Goal: Task Accomplishment & Management: Use online tool/utility

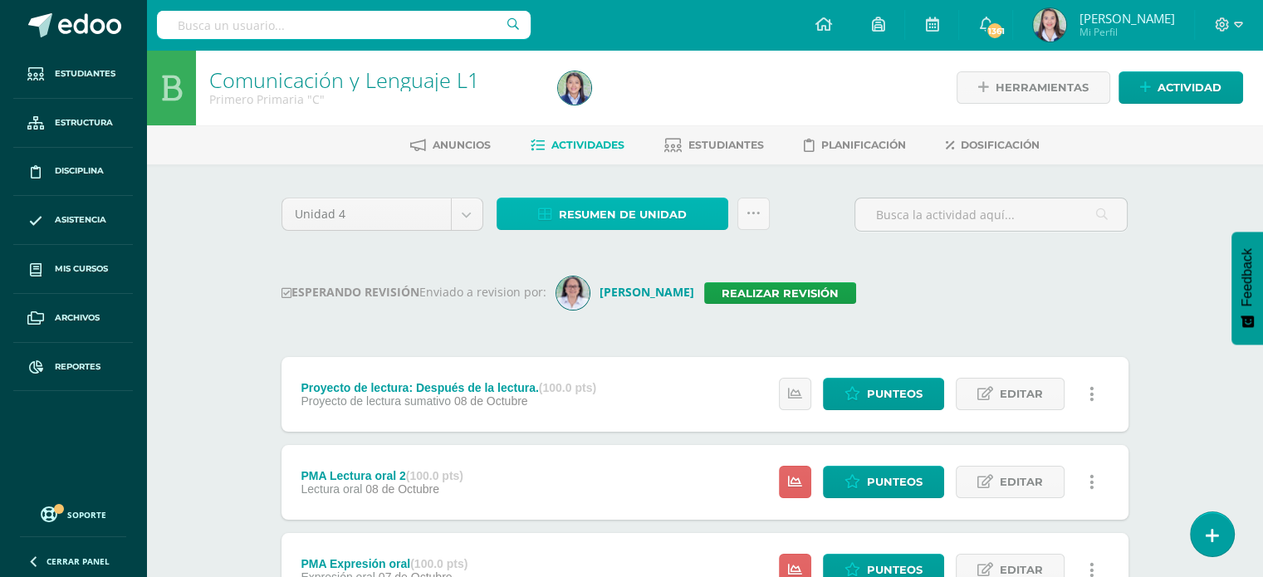
click at [614, 224] on span "Resumen de unidad" at bounding box center [623, 214] width 128 height 31
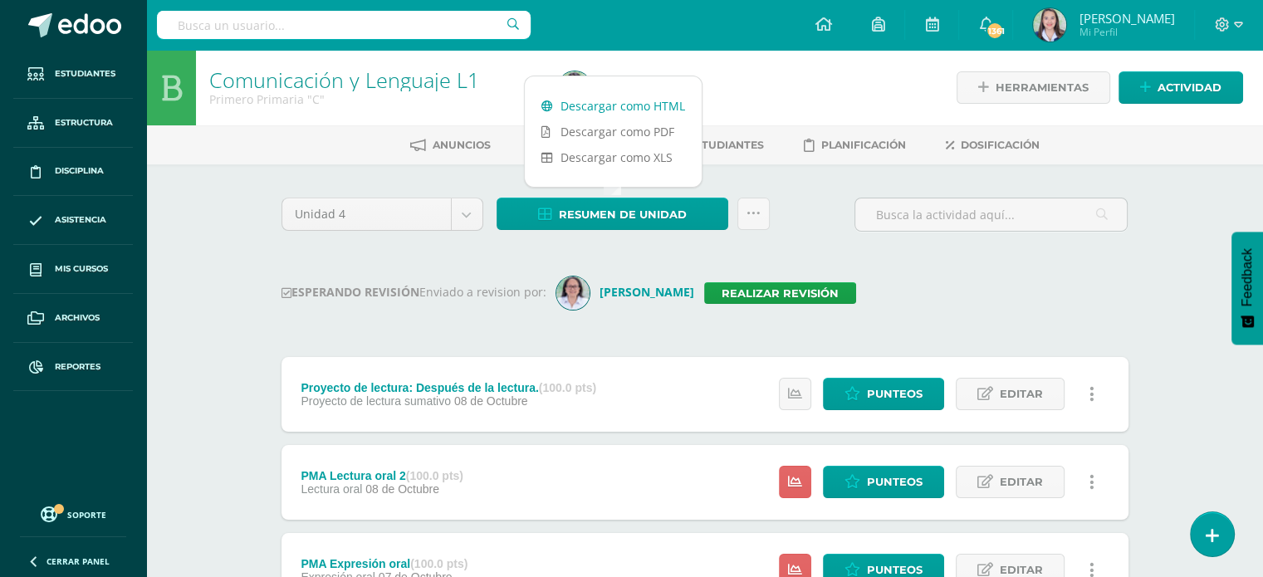
click at [637, 97] on link "Descargar como HTML" at bounding box center [613, 106] width 177 height 26
click at [785, 295] on link "Realizar revisión" at bounding box center [780, 293] width 152 height 22
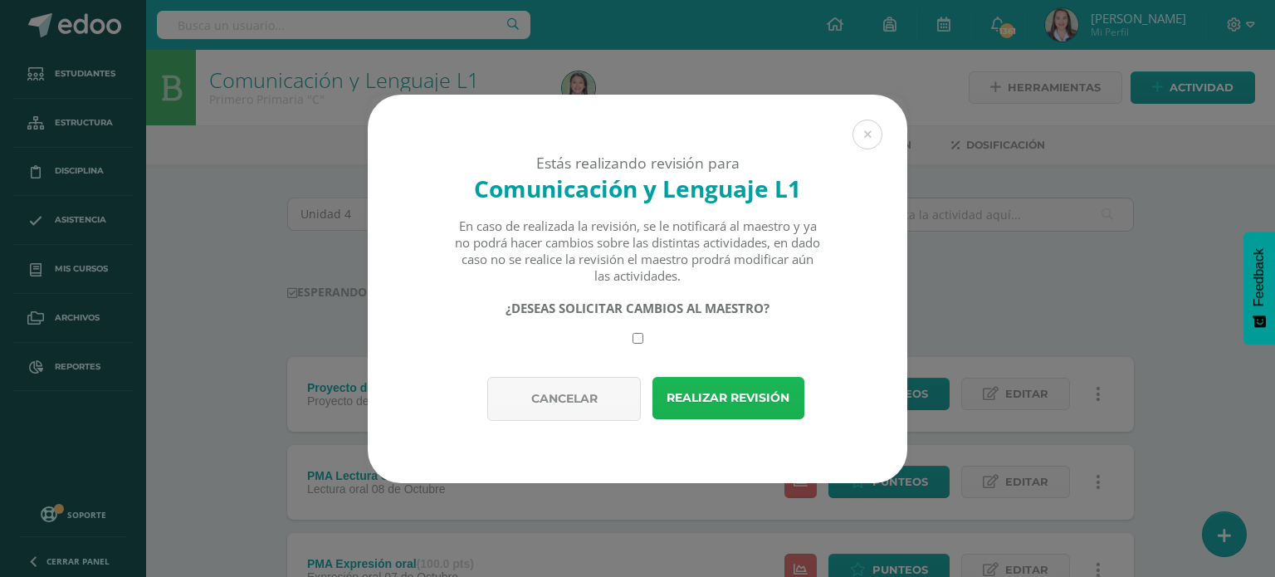
click at [760, 392] on button "Realizar revisión" at bounding box center [729, 398] width 152 height 42
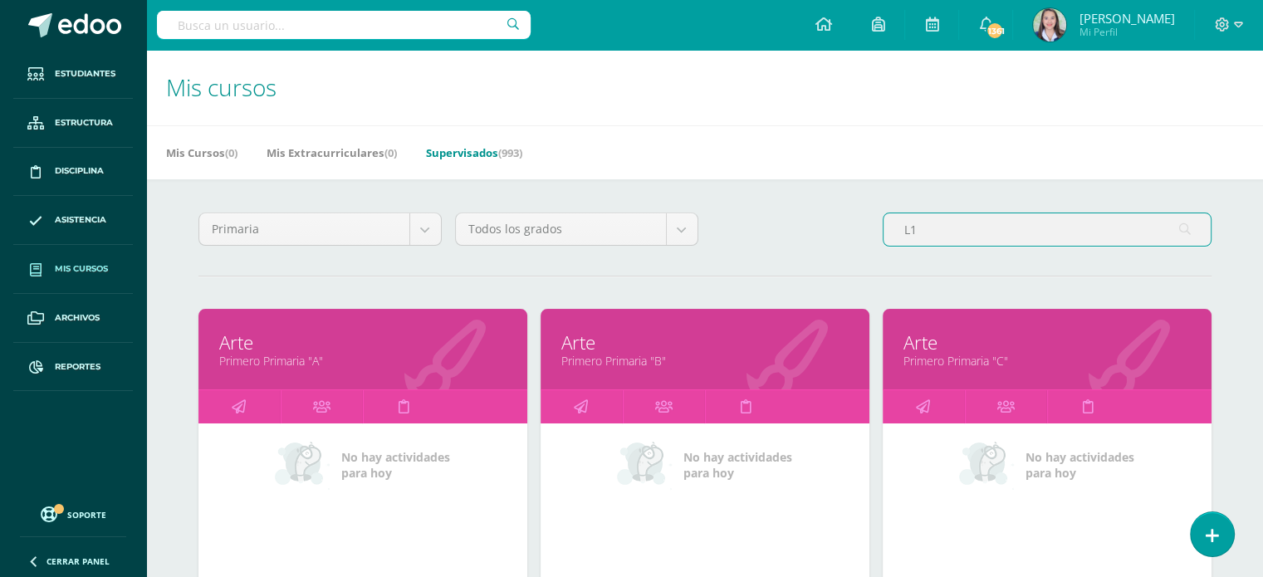
click at [927, 230] on input "L1" at bounding box center [1046, 229] width 327 height 32
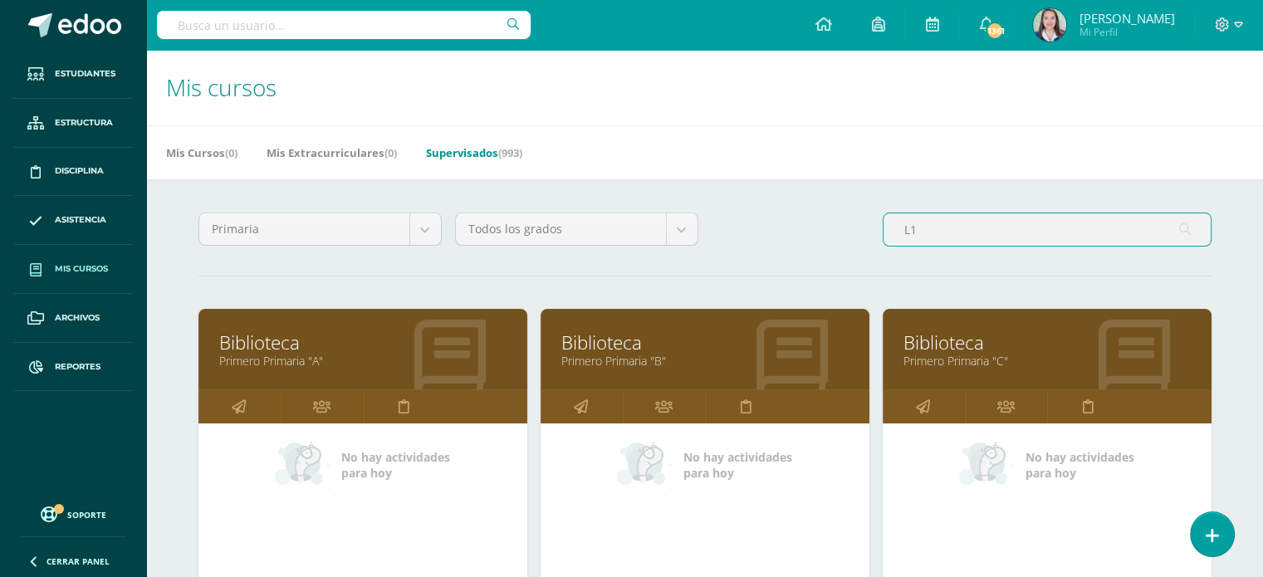
click at [956, 235] on input "L1" at bounding box center [1046, 229] width 327 height 32
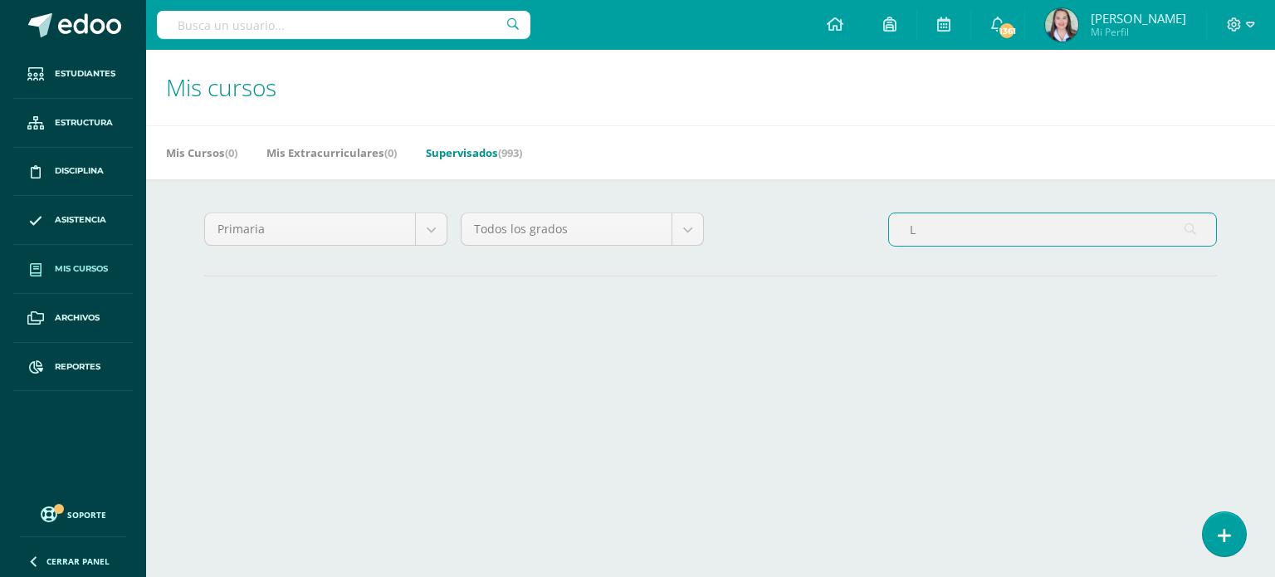
type input "L1"
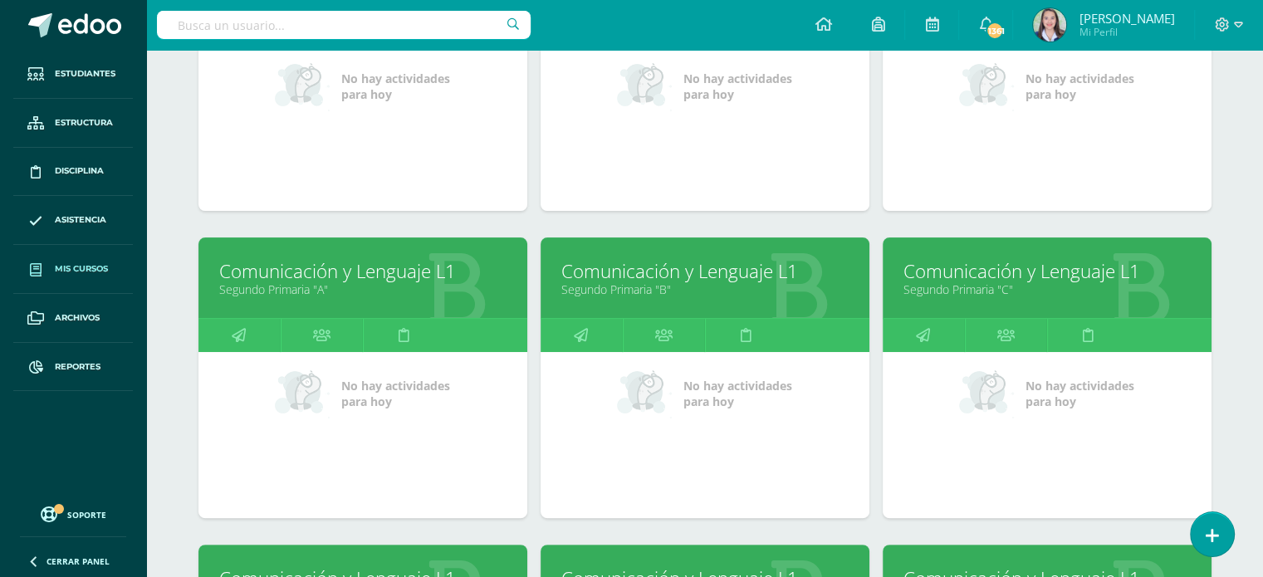
scroll to position [379, 0]
click at [296, 291] on link "Segundo Primaria "A"" at bounding box center [362, 289] width 287 height 16
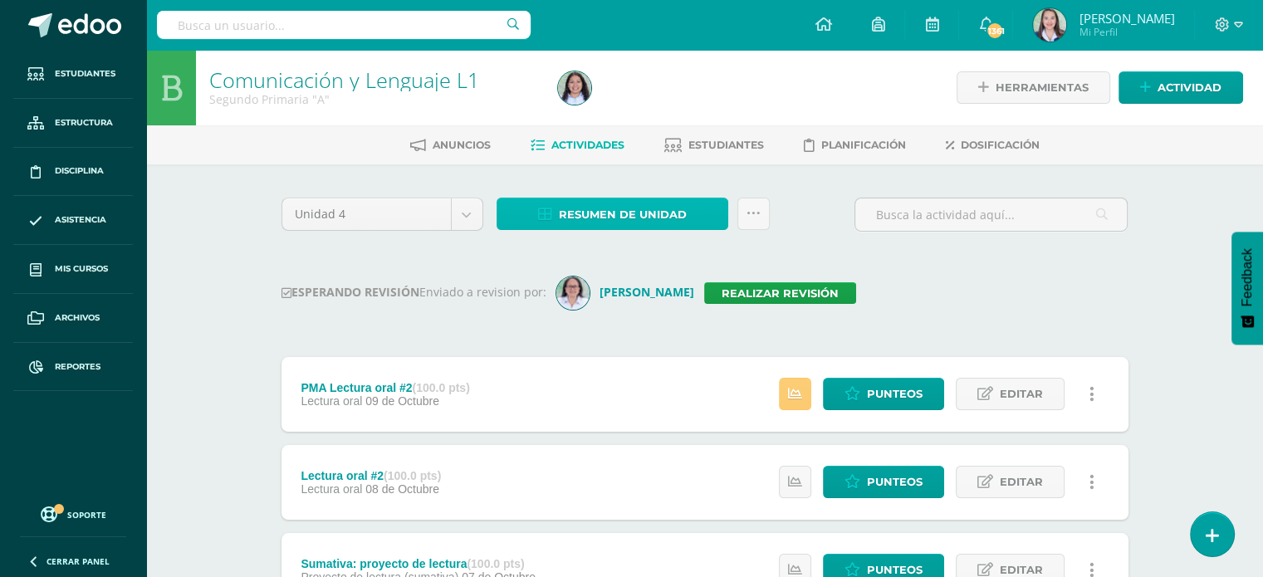
click at [568, 205] on span "Resumen de unidad" at bounding box center [623, 214] width 128 height 31
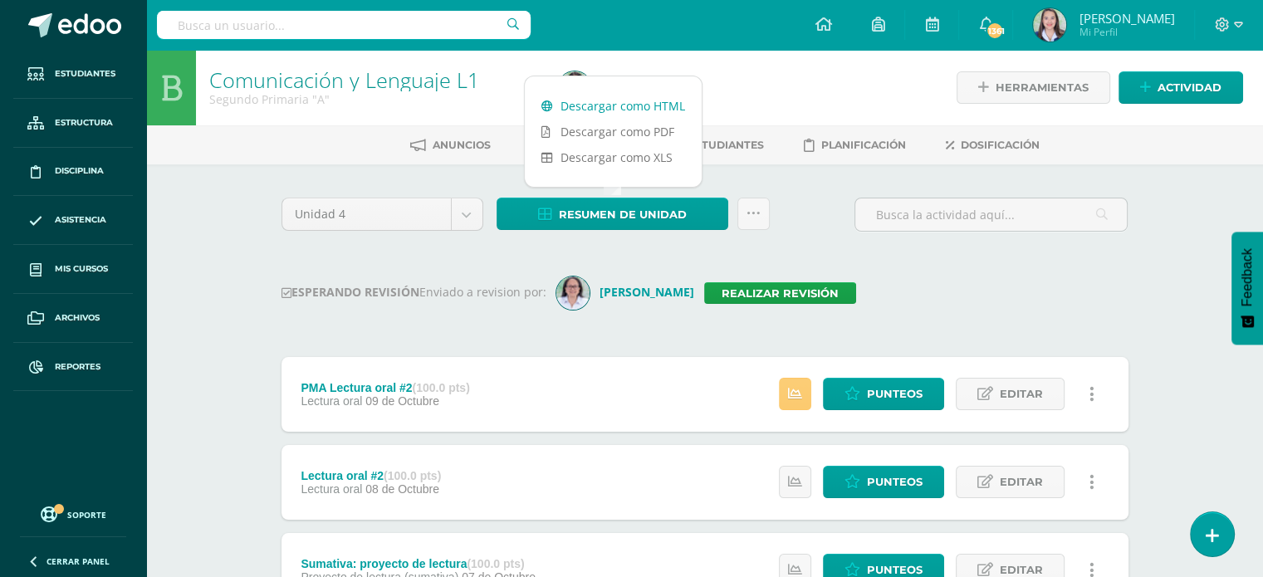
click at [619, 102] on link "Descargar como HTML" at bounding box center [613, 106] width 177 height 26
click at [810, 286] on link "Realizar revisión" at bounding box center [780, 293] width 152 height 22
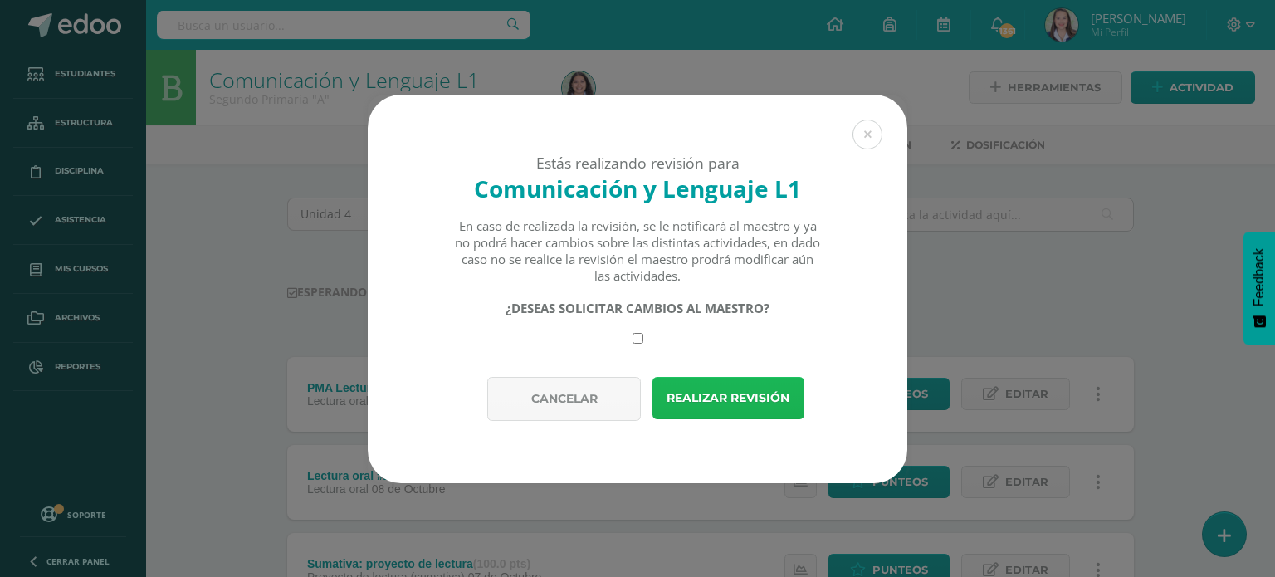
click at [778, 394] on button "Realizar revisión" at bounding box center [729, 398] width 152 height 42
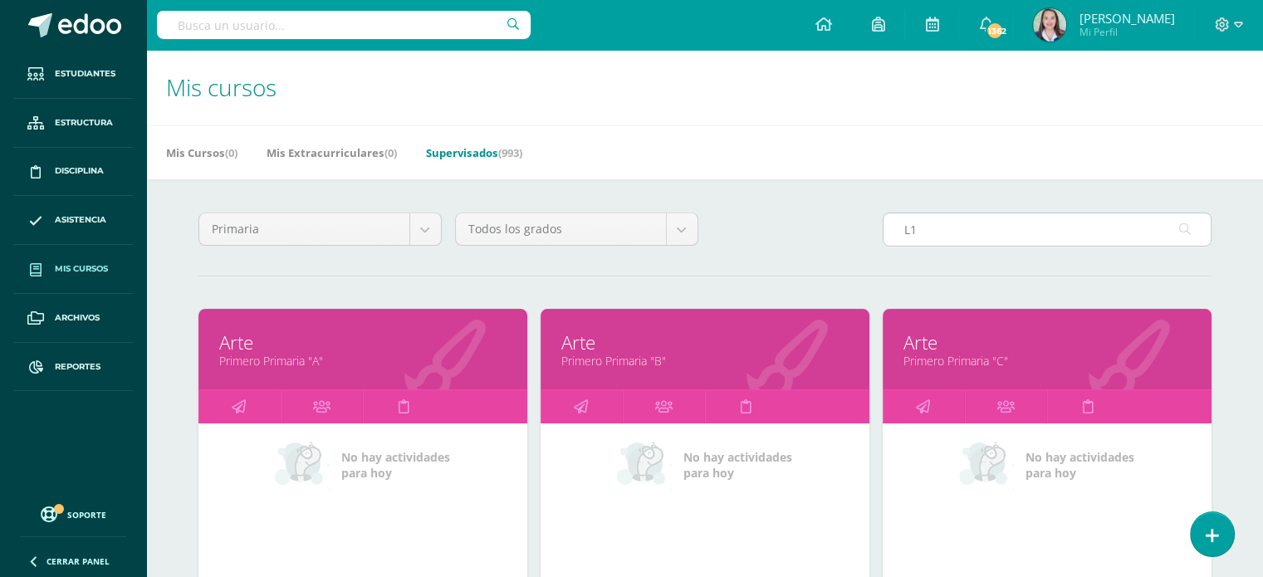
click at [940, 233] on input "L1" at bounding box center [1046, 229] width 327 height 32
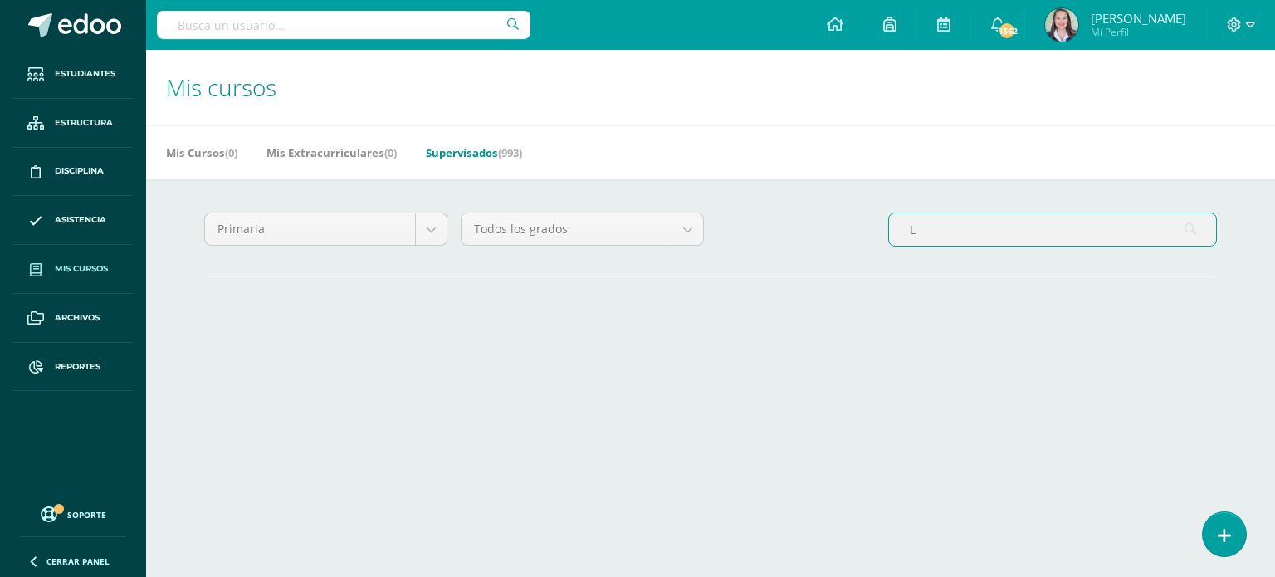
type input "L1"
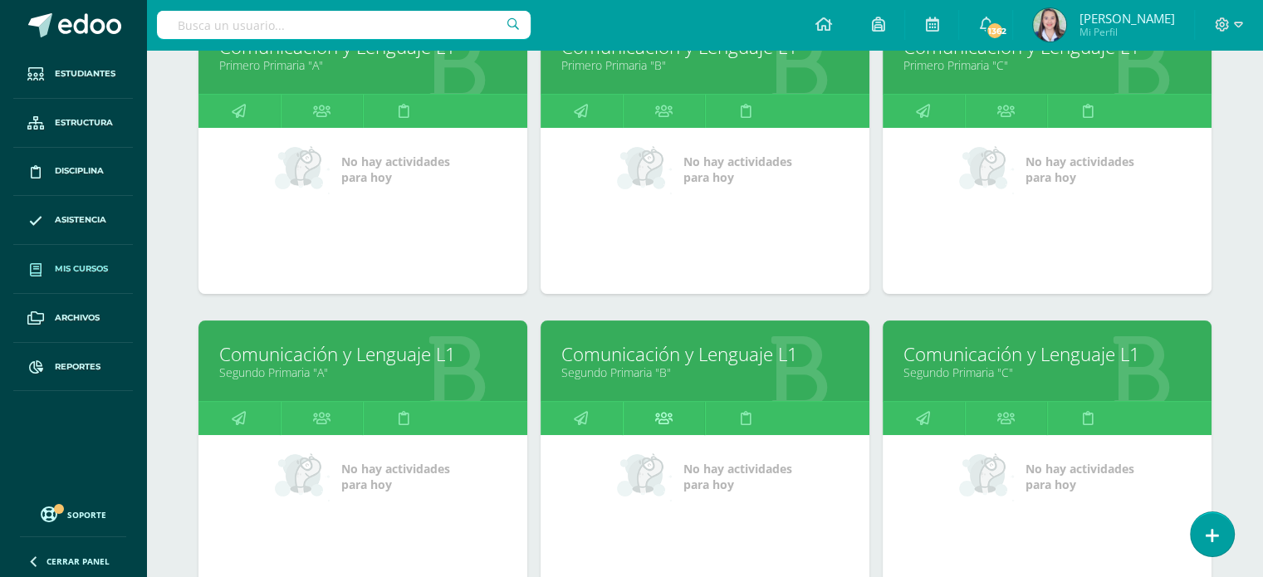
scroll to position [319, 0]
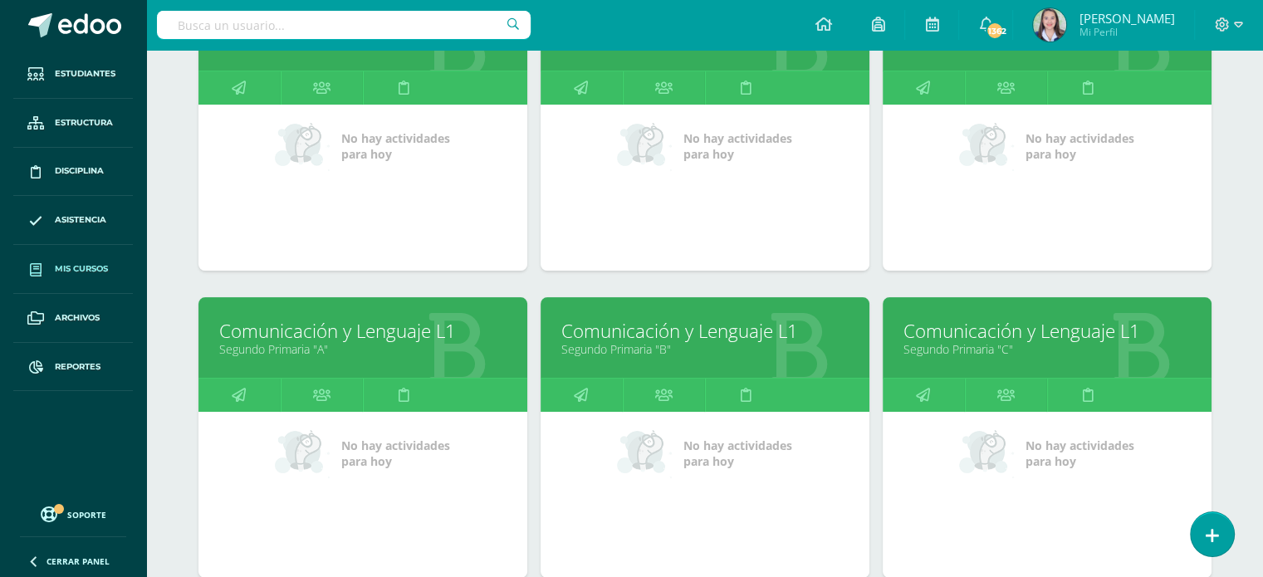
click at [671, 346] on link "Segundo Primaria "B"" at bounding box center [704, 349] width 287 height 16
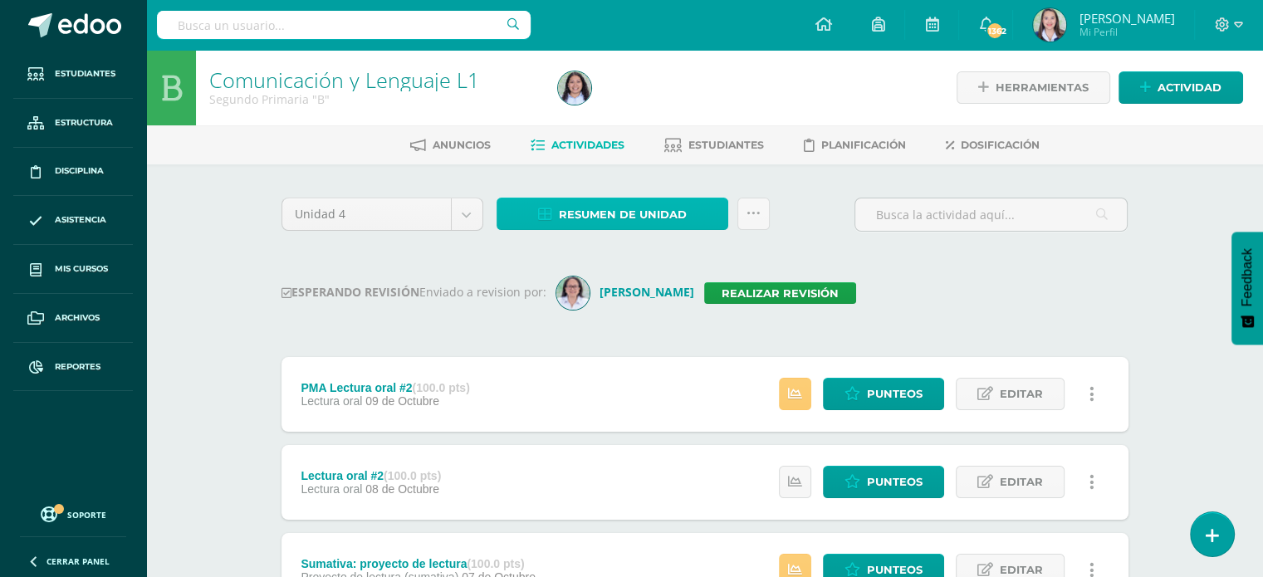
click at [553, 207] on link "Resumen de unidad" at bounding box center [612, 214] width 232 height 32
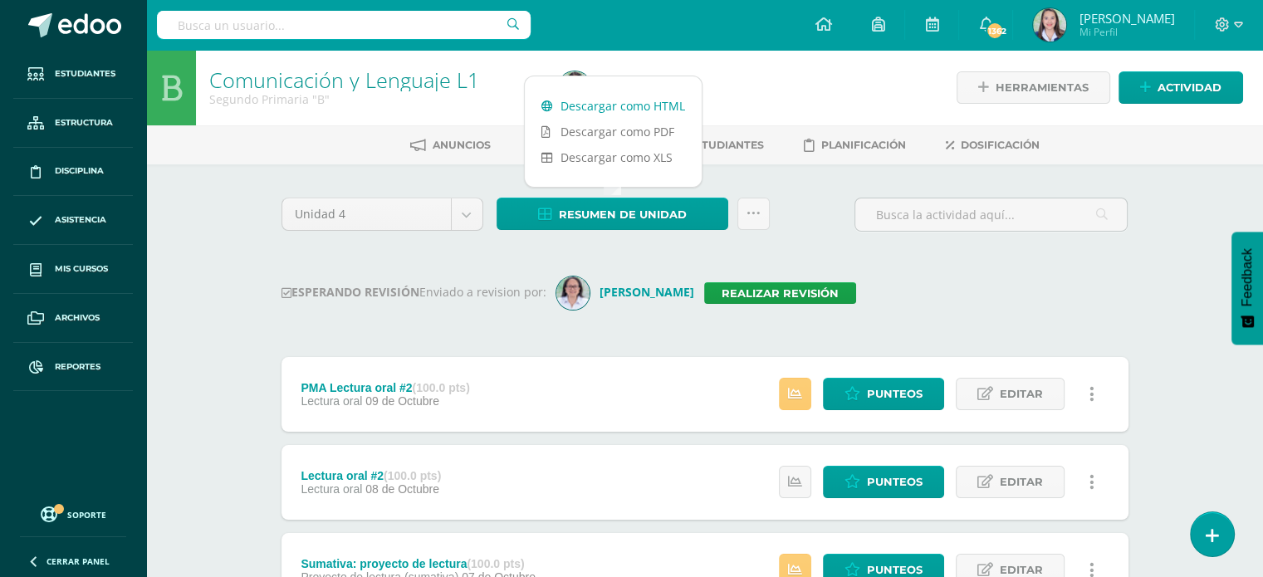
click at [570, 100] on link "Descargar como HTML" at bounding box center [613, 106] width 177 height 26
click at [767, 291] on link "Realizar revisión" at bounding box center [780, 293] width 152 height 22
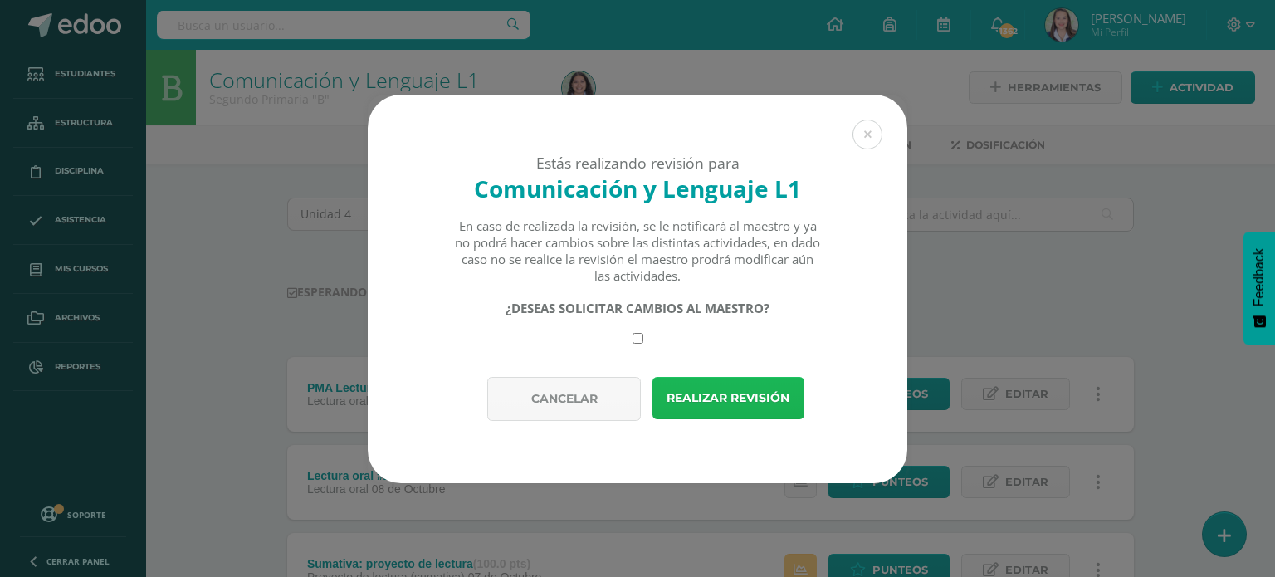
click at [765, 389] on button "Realizar revisión" at bounding box center [729, 398] width 152 height 42
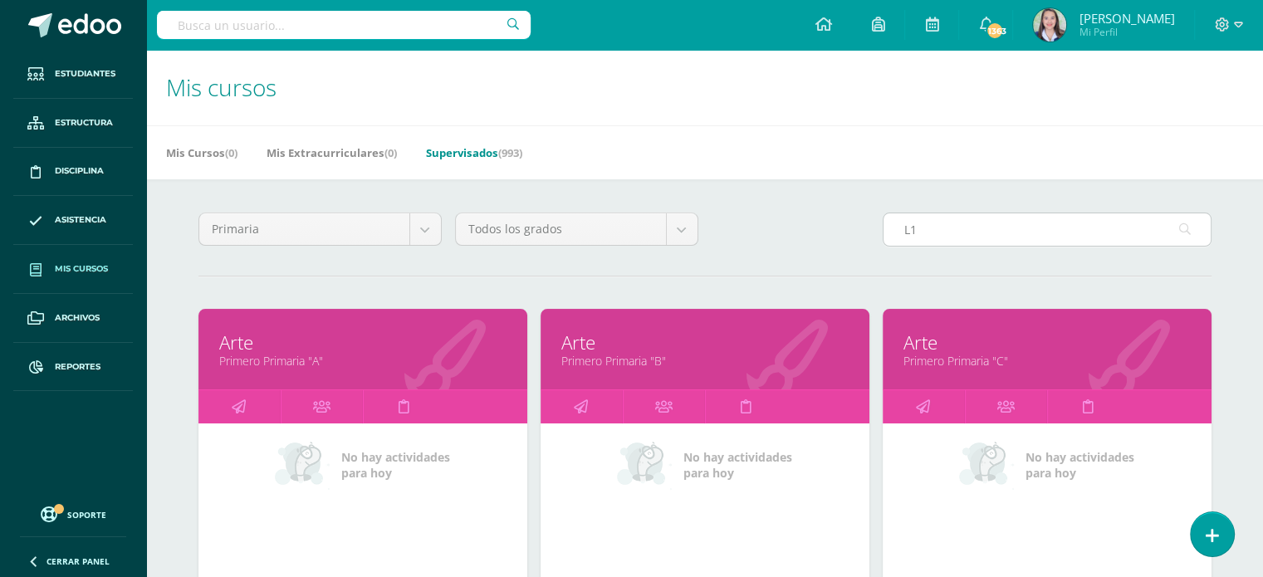
click at [940, 233] on input "L1" at bounding box center [1046, 229] width 327 height 32
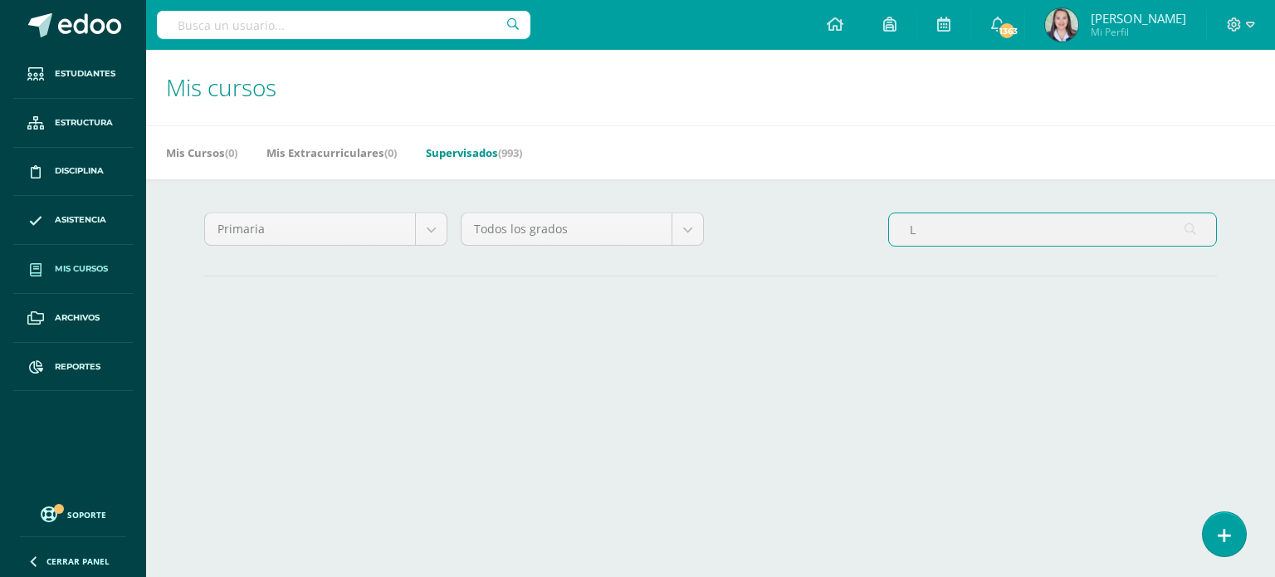
type input "L1"
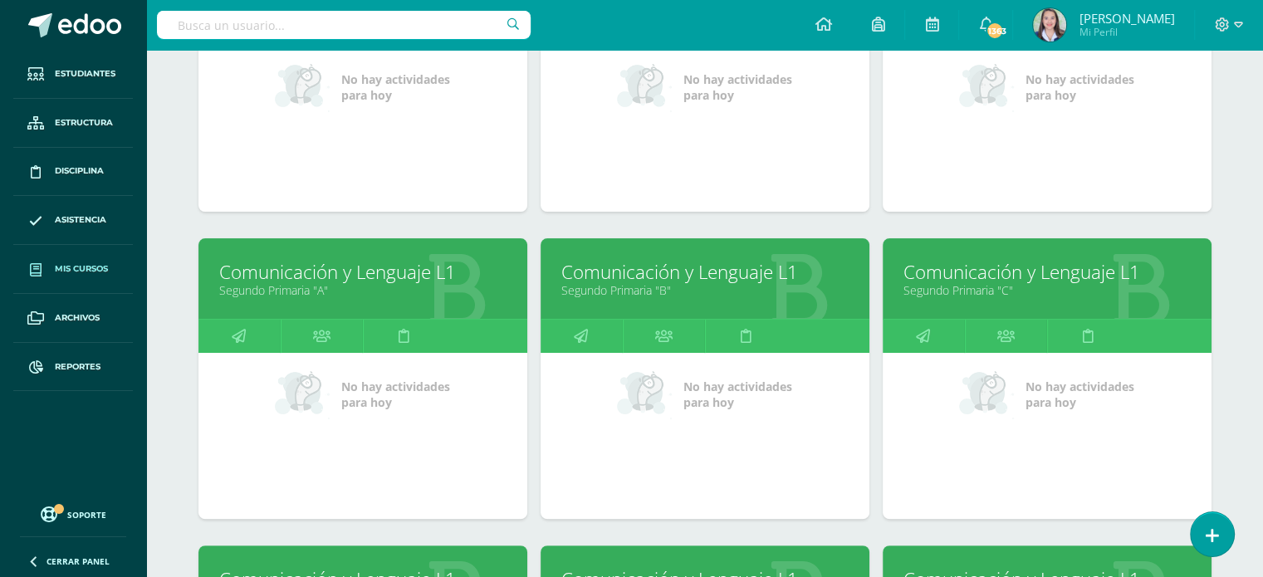
scroll to position [415, 0]
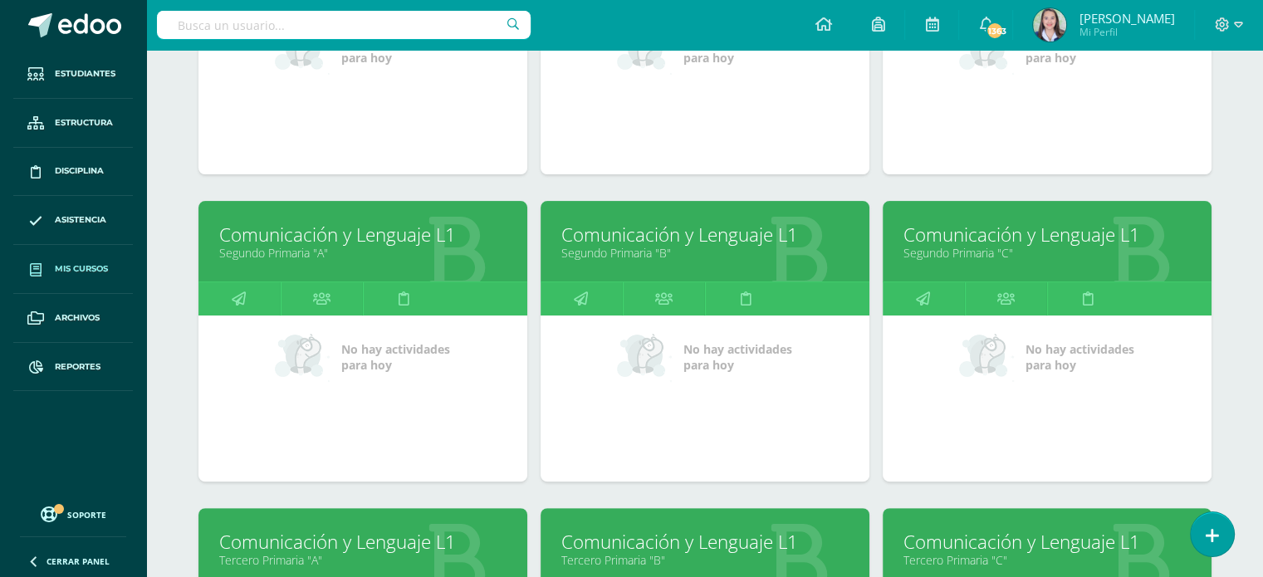
click at [960, 242] on link "Comunicación y Lenguaje L1" at bounding box center [1046, 235] width 287 height 26
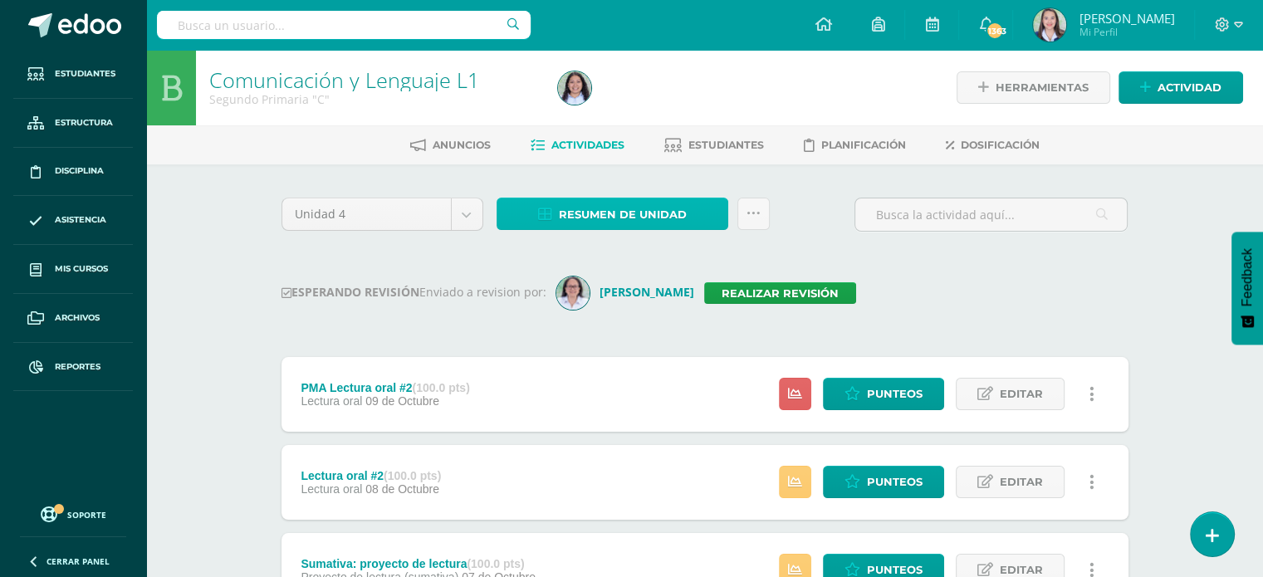
click at [614, 212] on span "Resumen de unidad" at bounding box center [623, 214] width 128 height 31
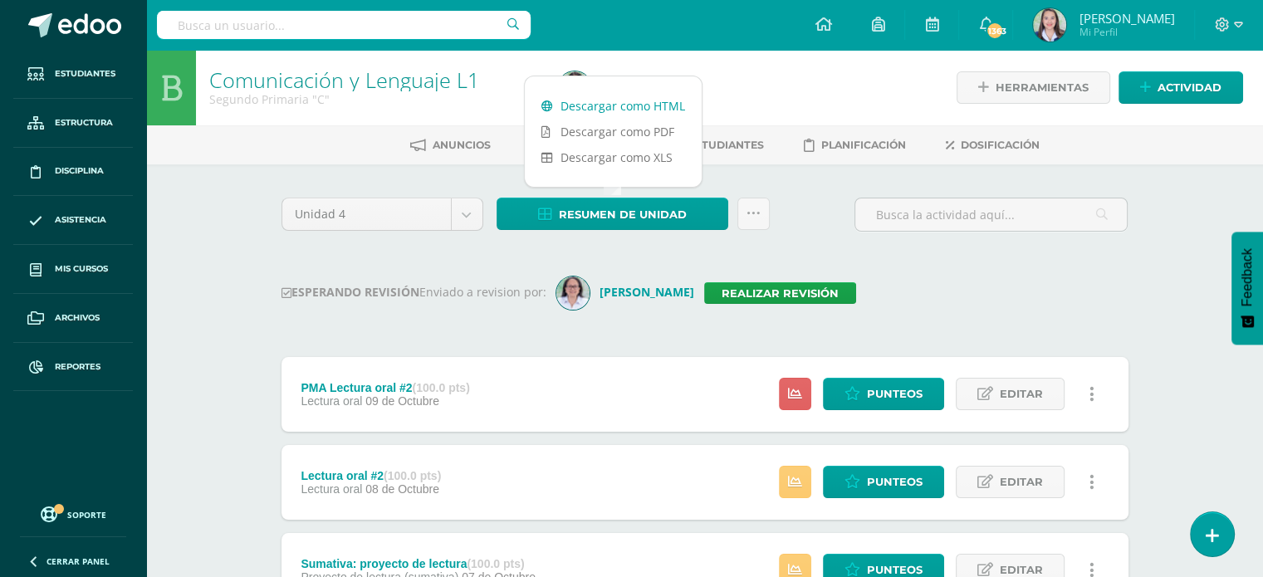
click at [628, 103] on link "Descargar como HTML" at bounding box center [613, 106] width 177 height 26
click at [755, 287] on link "Realizar revisión" at bounding box center [780, 293] width 152 height 22
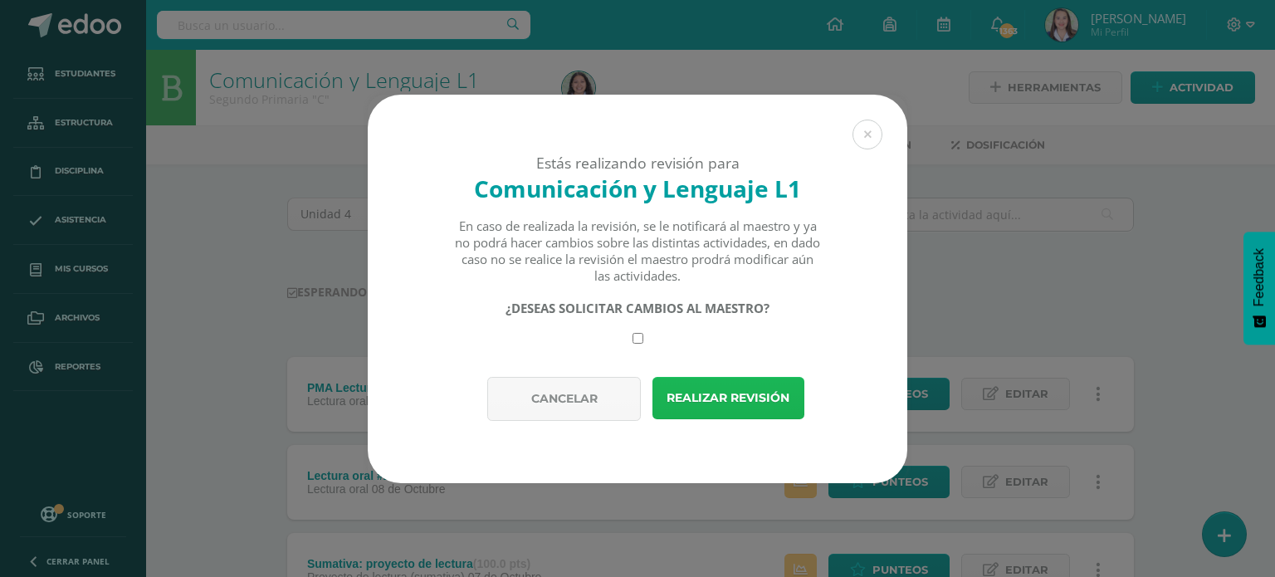
click at [785, 404] on button "Realizar revisión" at bounding box center [729, 398] width 152 height 42
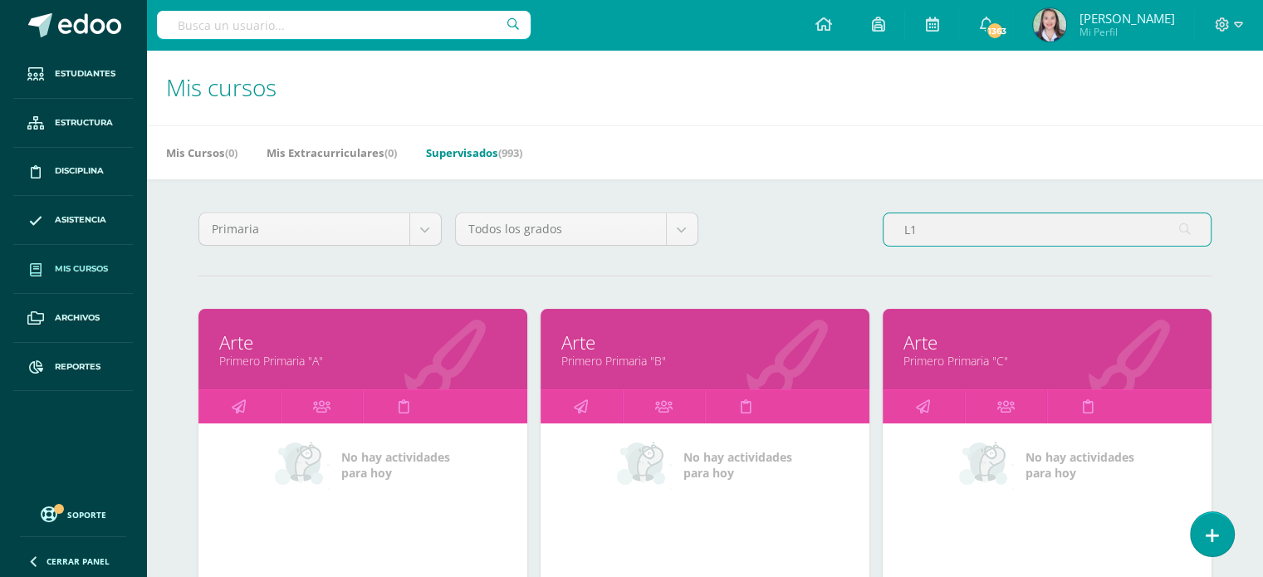
click at [1000, 237] on input "L1" at bounding box center [1046, 229] width 327 height 32
type input "L"
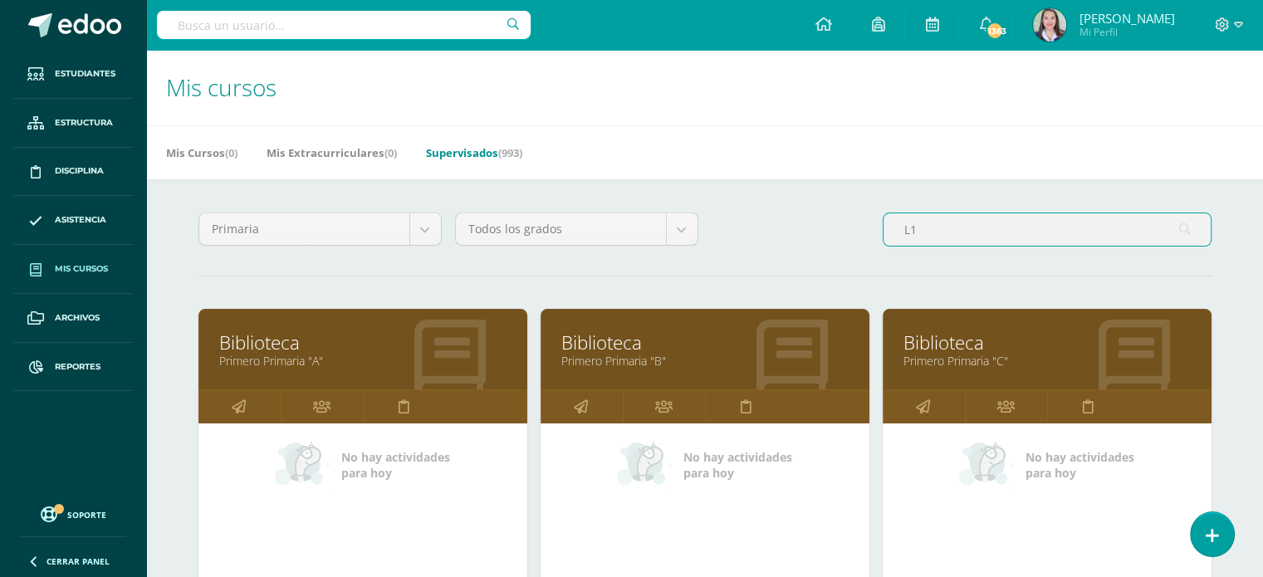
click at [897, 232] on input "L1" at bounding box center [1046, 229] width 327 height 32
type input "L1"
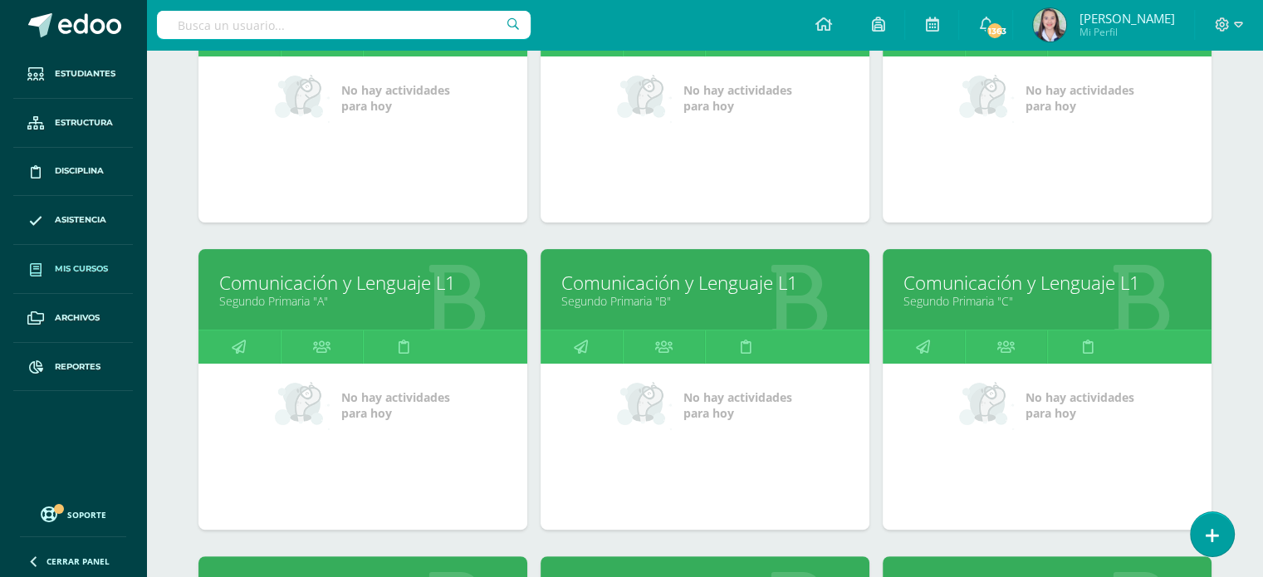
scroll to position [369, 0]
